Goal: Use online tool/utility

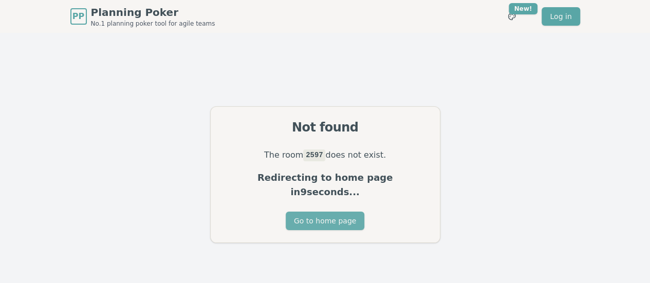
click at [309, 221] on button "Go to home page" at bounding box center [325, 221] width 79 height 18
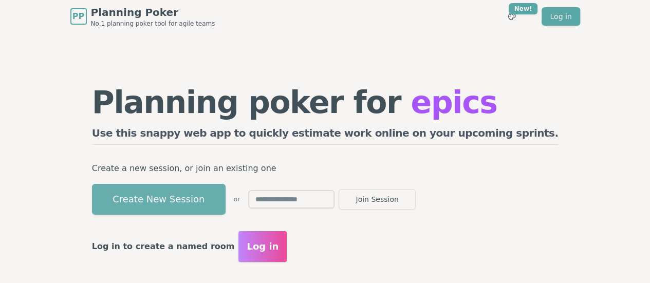
click at [212, 191] on button "Create New Session" at bounding box center [159, 199] width 134 height 31
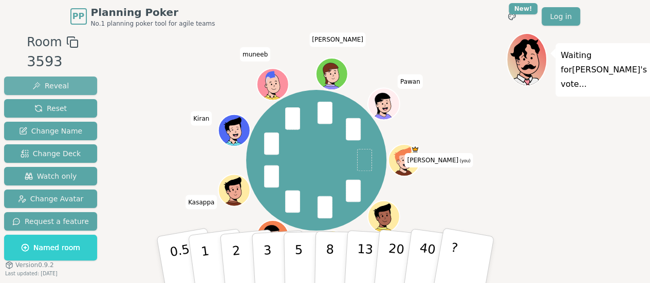
click at [52, 91] on button "Reveal" at bounding box center [50, 86] width 93 height 18
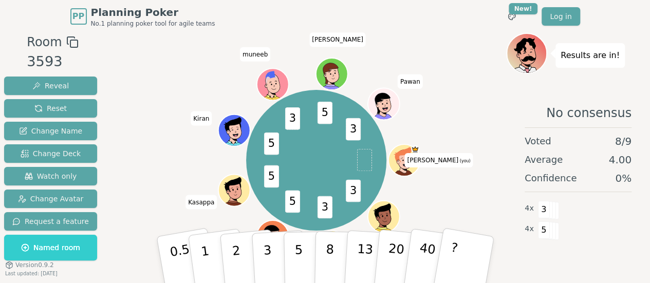
scroll to position [32, 0]
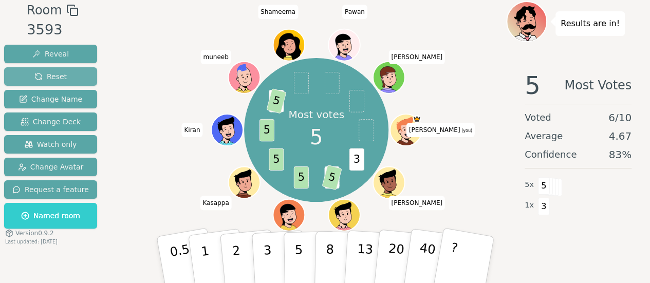
click at [50, 71] on span "Reset" at bounding box center [50, 76] width 32 height 10
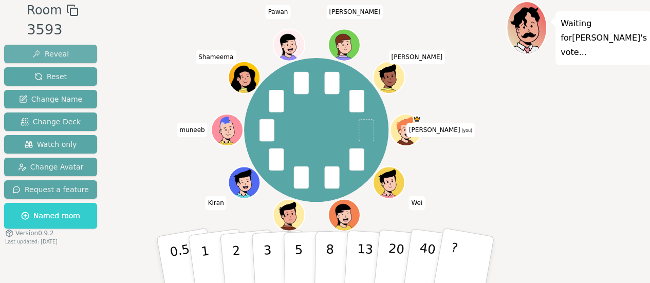
click at [37, 51] on span "Reveal" at bounding box center [50, 54] width 36 height 10
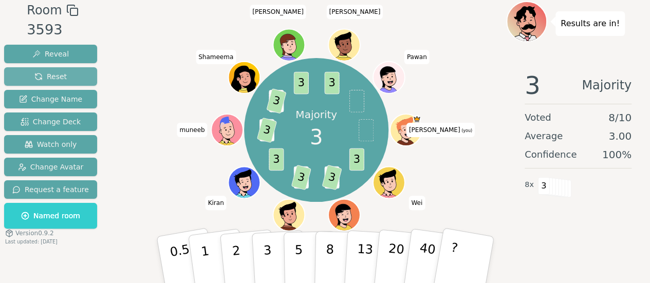
click at [51, 72] on span "Reset" at bounding box center [50, 76] width 32 height 10
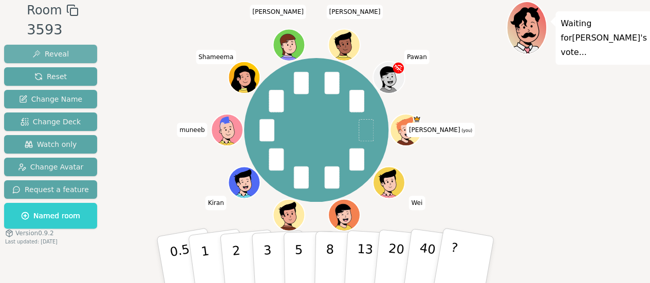
click at [58, 52] on span "Reveal" at bounding box center [50, 54] width 36 height 10
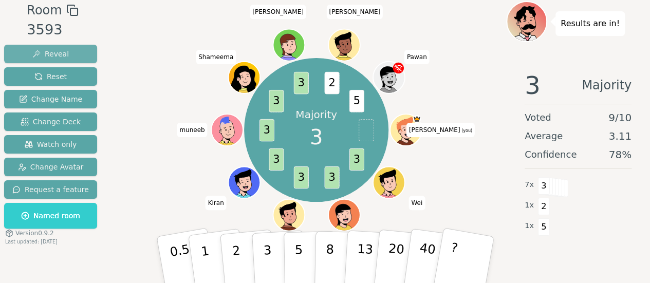
click at [74, 52] on button "Reveal" at bounding box center [50, 54] width 93 height 18
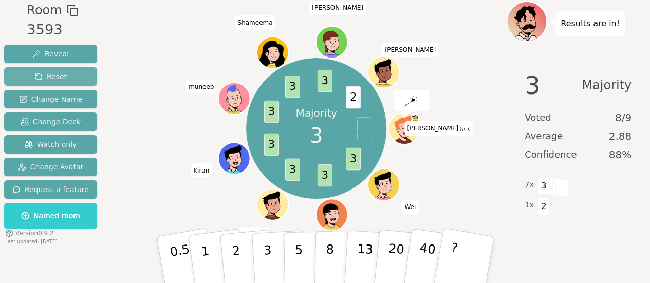
click at [61, 74] on span "Reset" at bounding box center [50, 76] width 32 height 10
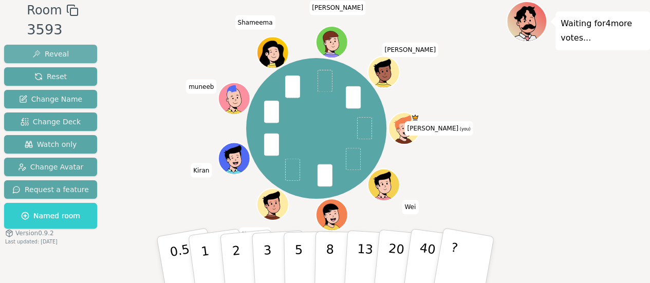
click at [52, 53] on span "Reveal" at bounding box center [50, 54] width 36 height 10
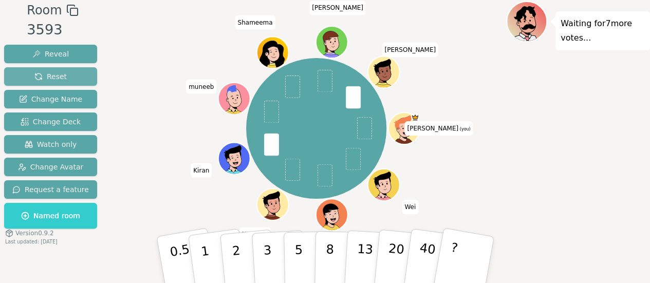
click at [47, 72] on span "Reset" at bounding box center [50, 76] width 32 height 10
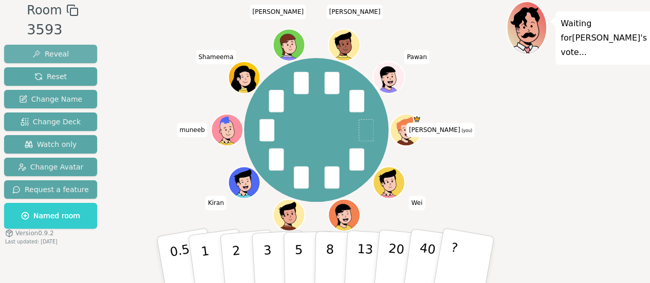
click at [46, 51] on span "Reveal" at bounding box center [50, 54] width 36 height 10
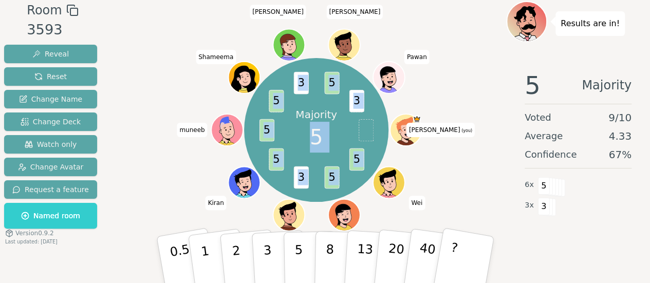
click at [293, 209] on div "Majority 5 5 5 3 5 5 5 3 5 3 [PERSON_NAME] (you) [PERSON_NAME] Kasappa [PERSON_…" at bounding box center [315, 130] width 379 height 221
click at [458, 163] on div "Majority 5 5 5 3 5 5 5 3 5 3 [PERSON_NAME] (you) [PERSON_NAME] Kasappa [PERSON_…" at bounding box center [315, 130] width 379 height 221
